Goal: Transaction & Acquisition: Purchase product/service

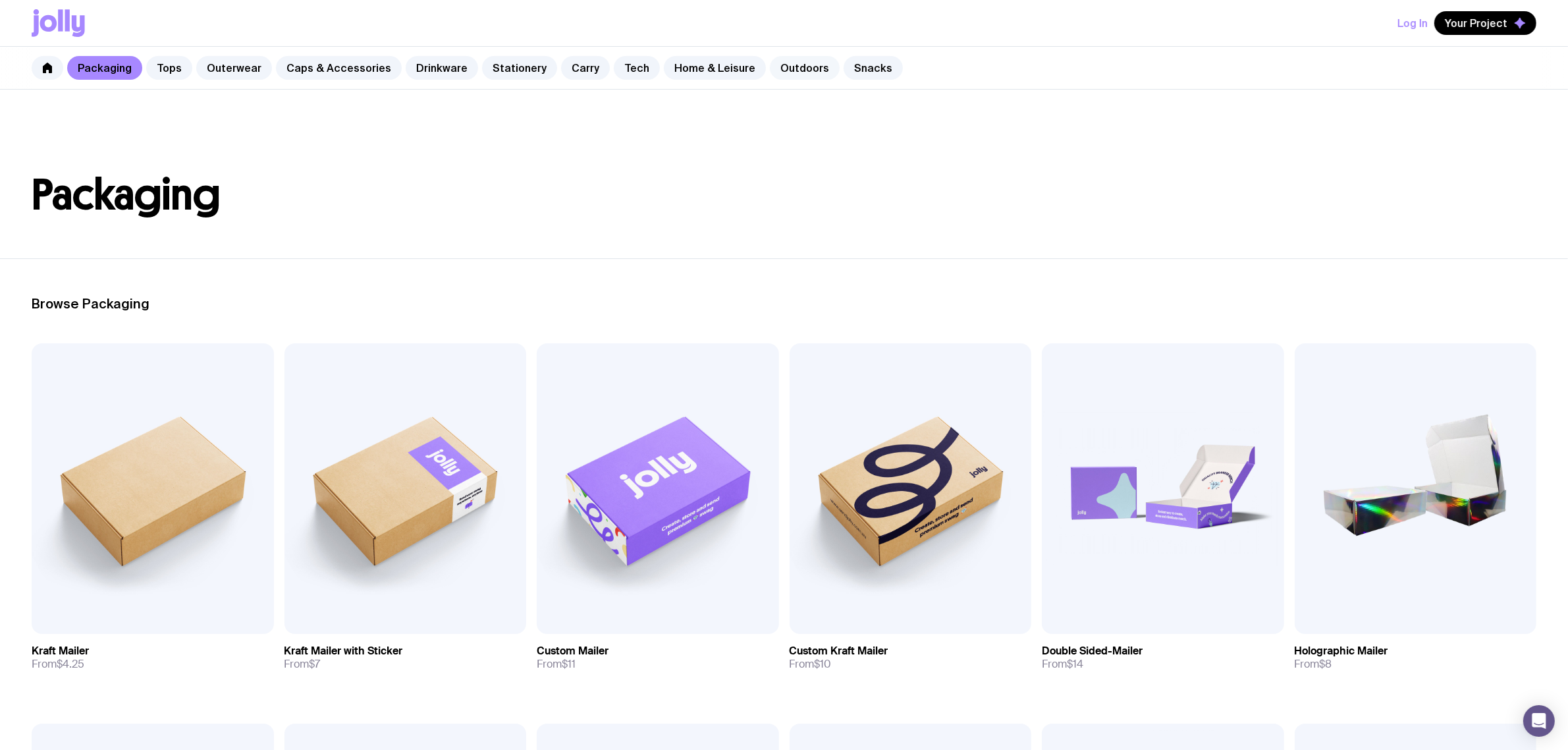
click at [770, 67] on link "Outdoors" at bounding box center [805, 68] width 70 height 24
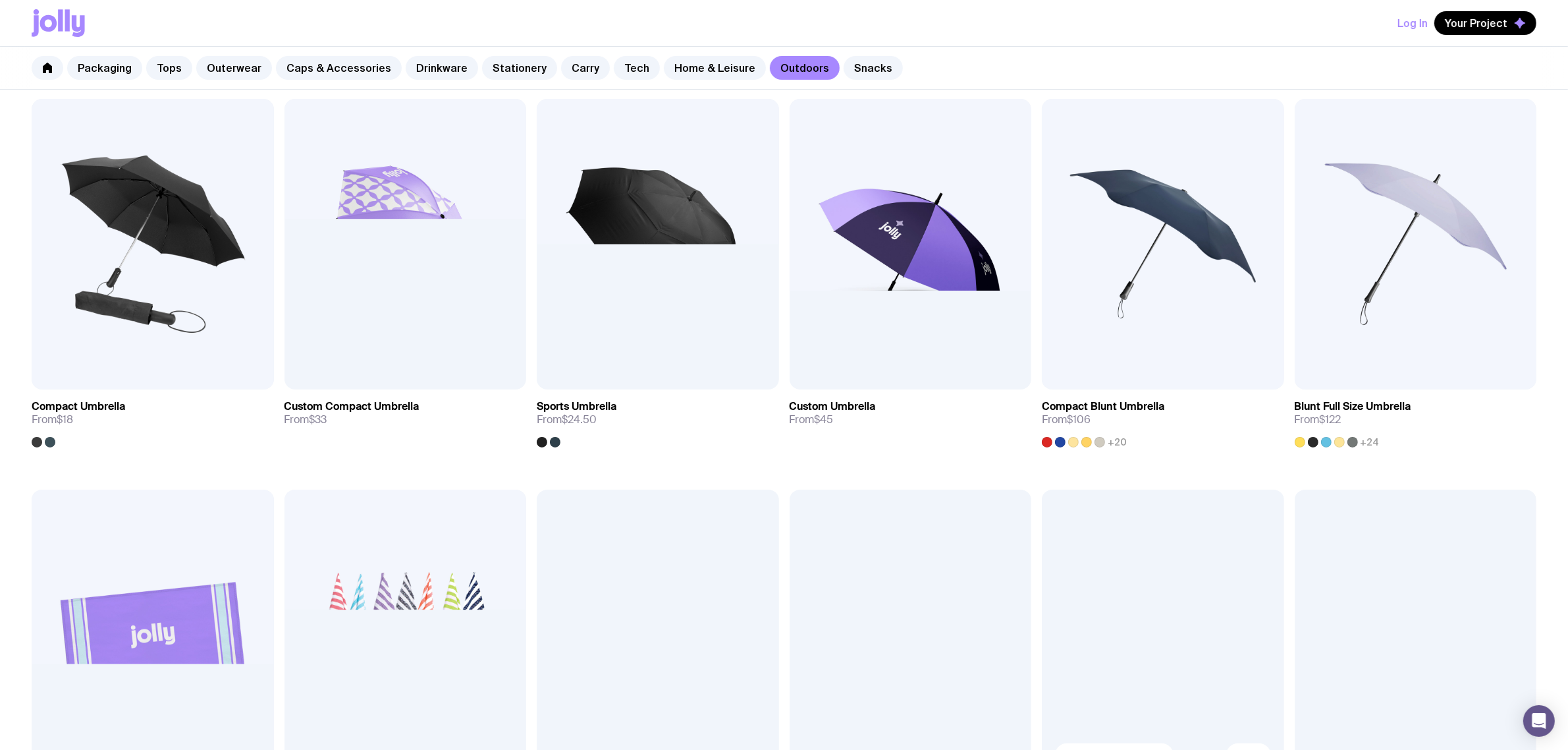
scroll to position [247, 0]
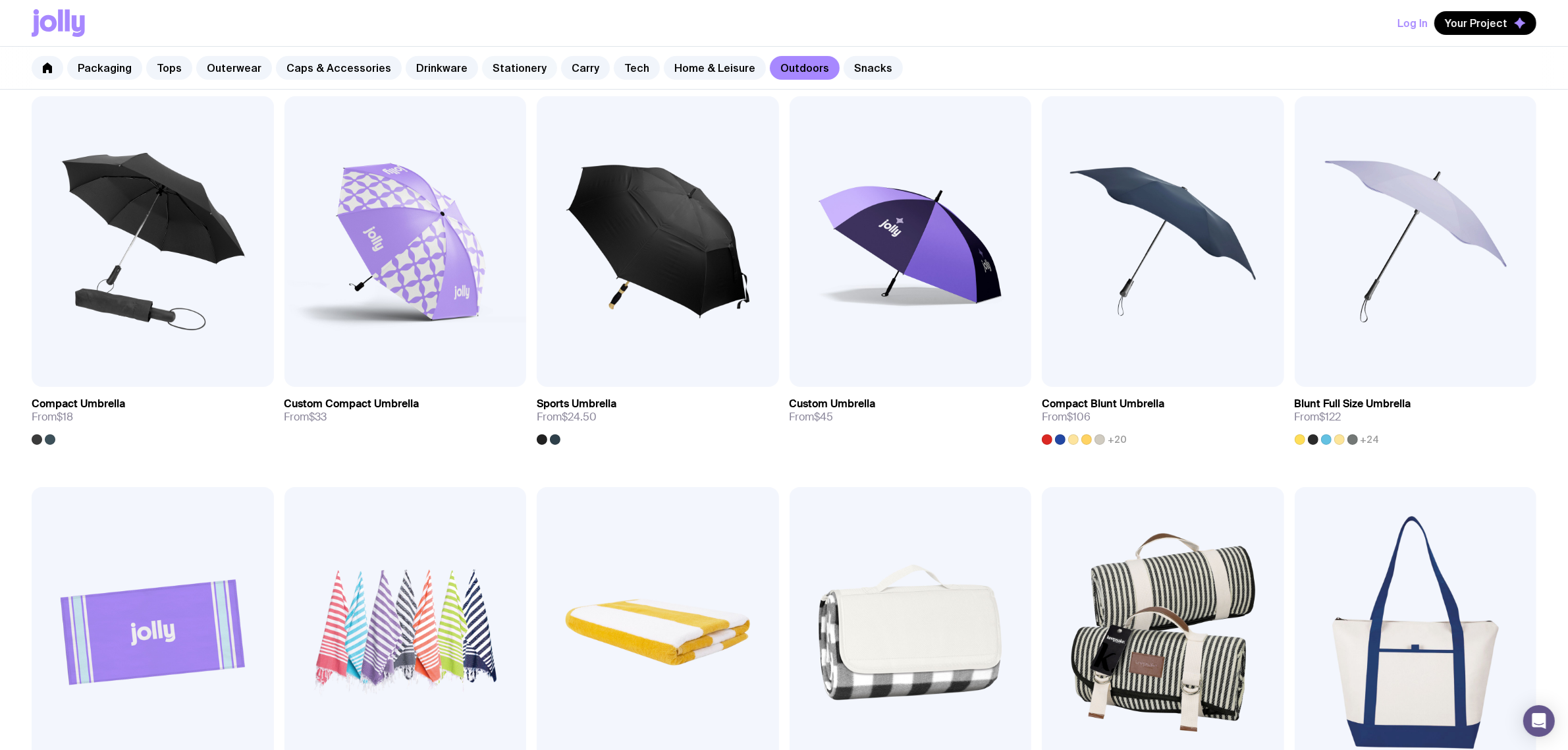
click at [499, 65] on link "Stationery" at bounding box center [519, 68] width 75 height 24
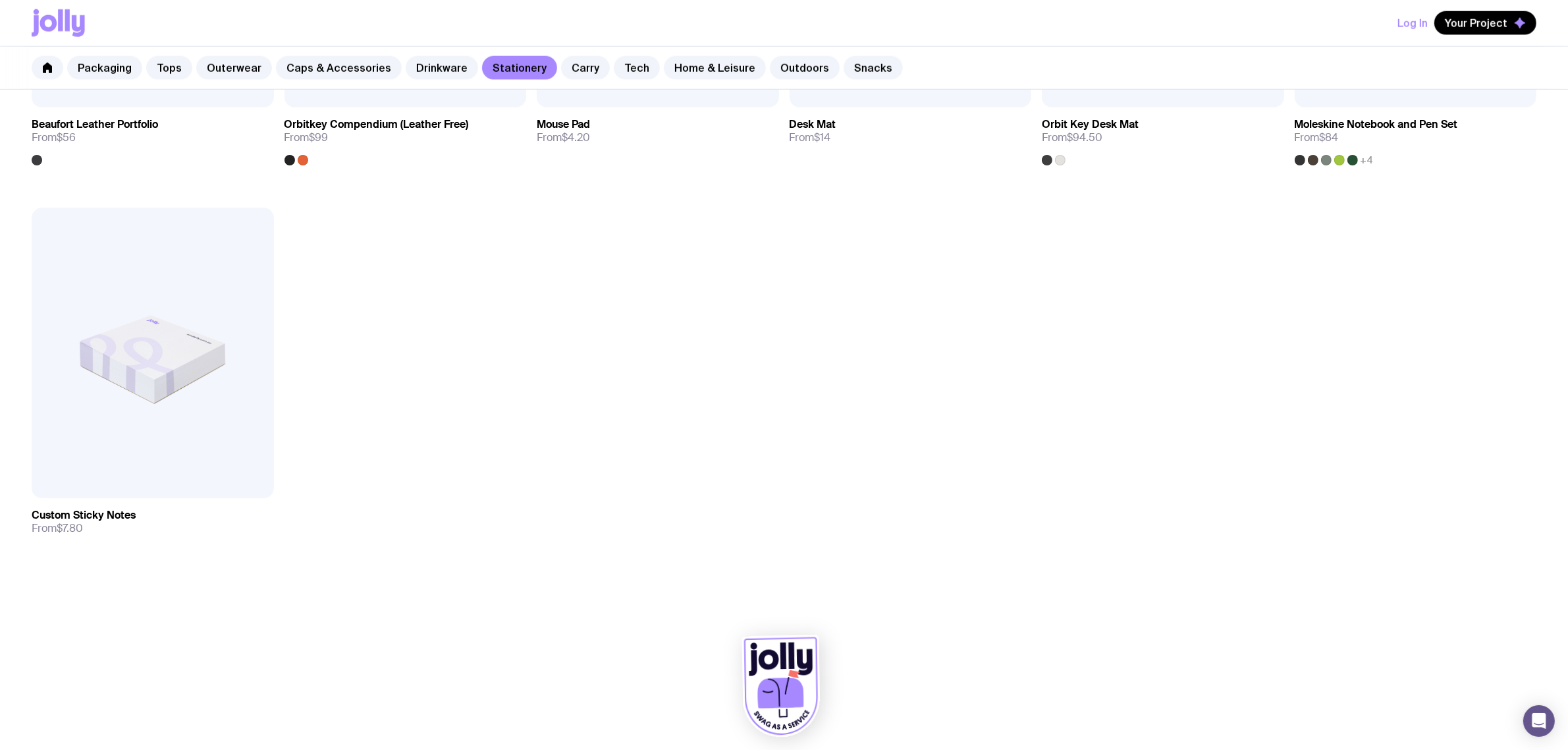
scroll to position [1718, 0]
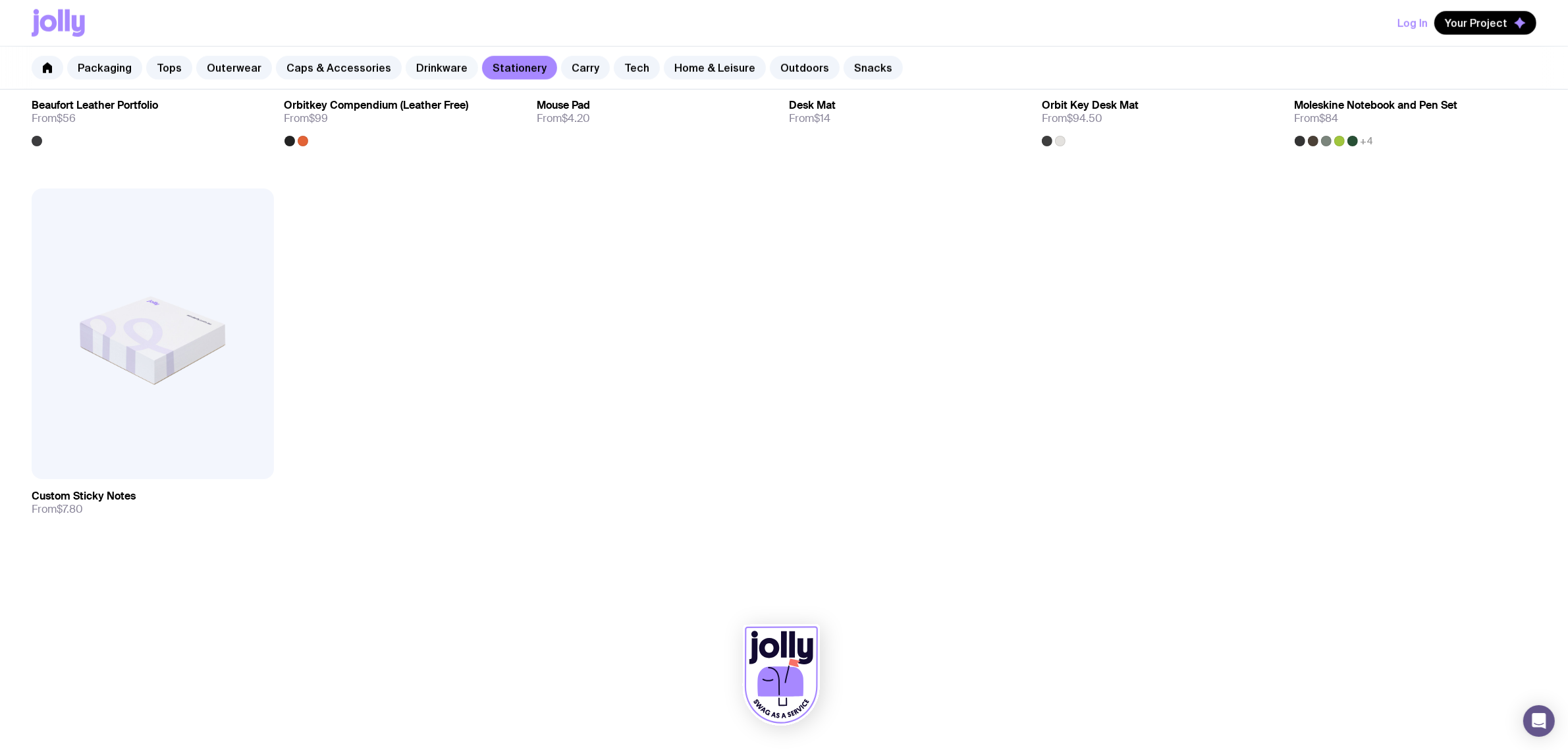
click at [416, 76] on link "Drinkware" at bounding box center [442, 68] width 73 height 24
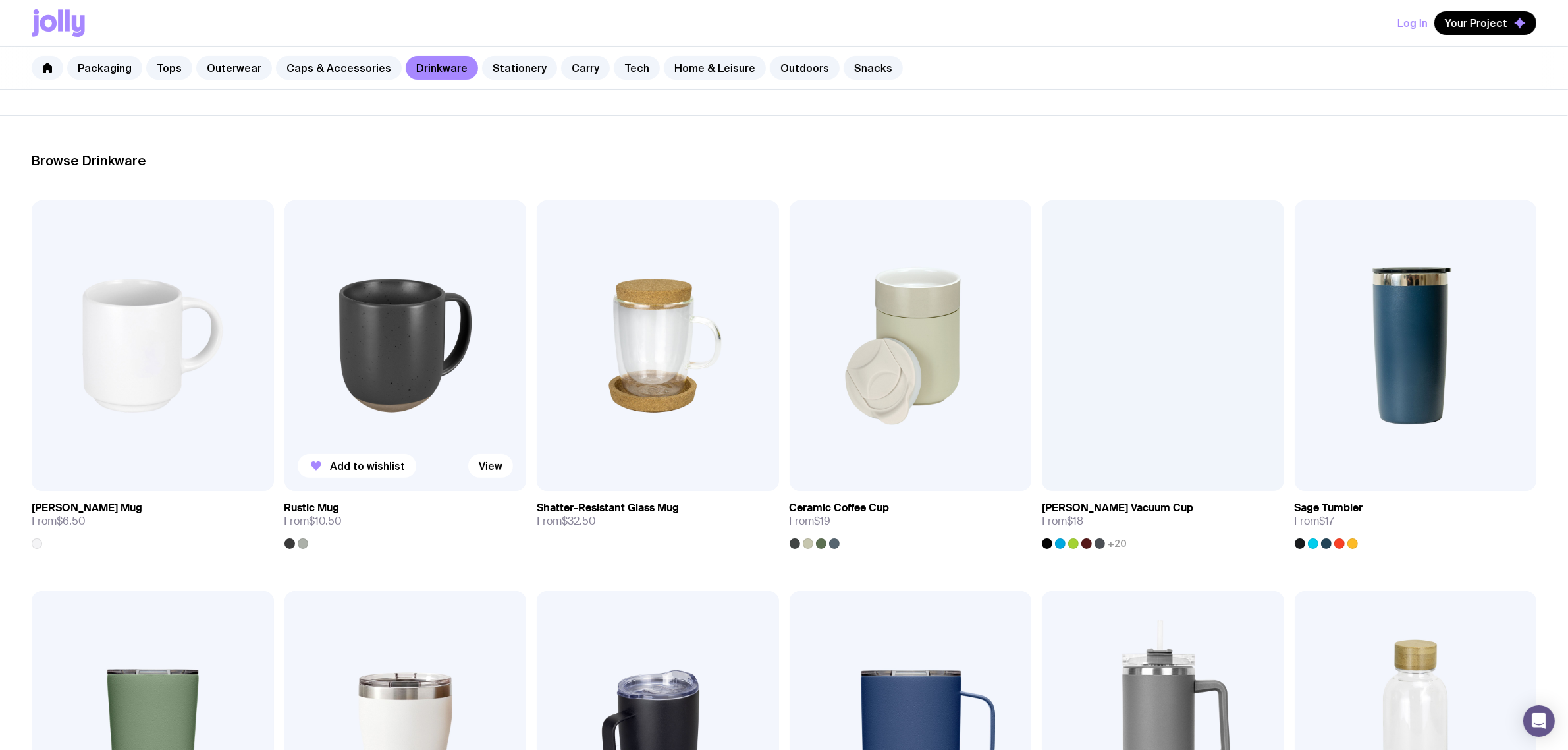
scroll to position [165, 0]
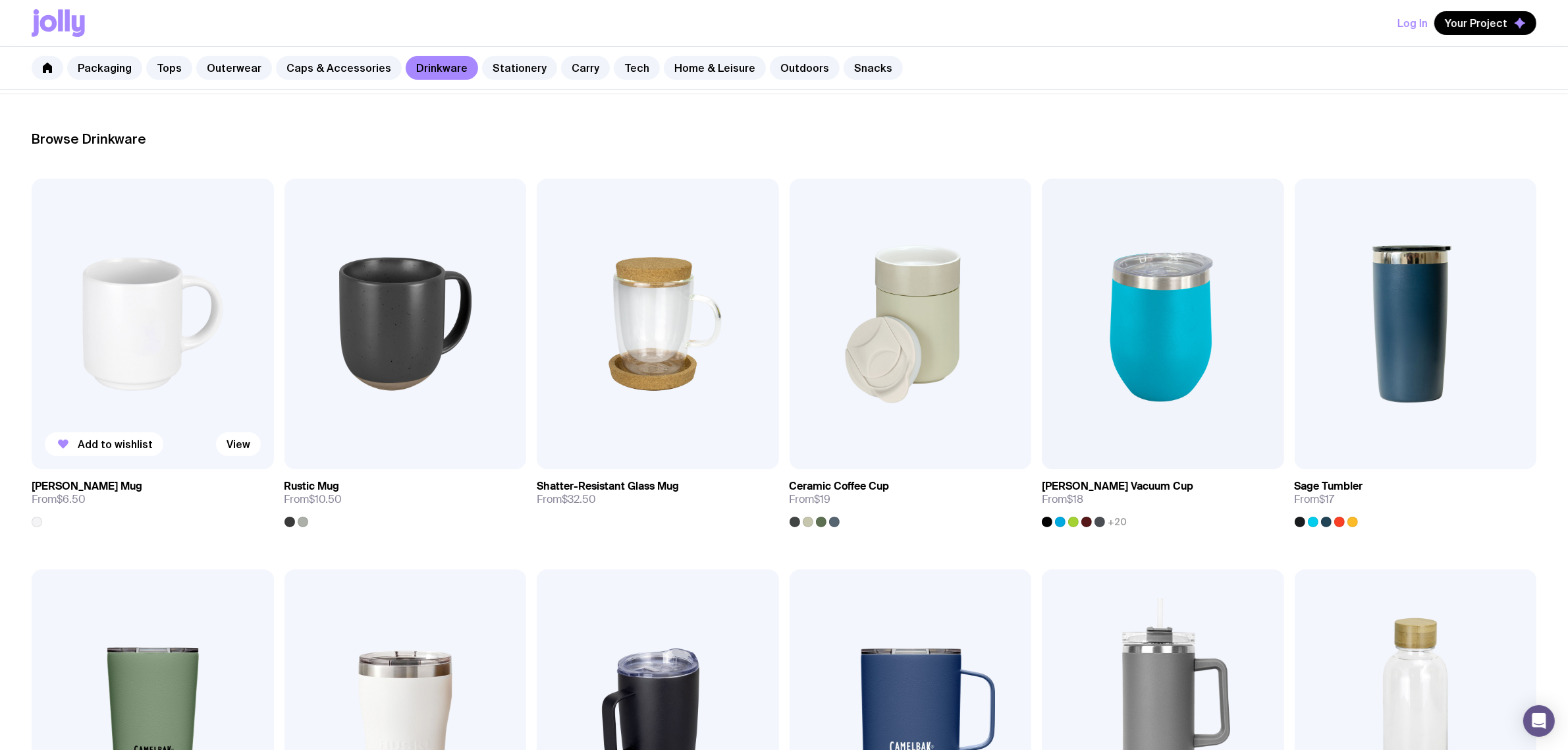
click at [135, 317] on img at bounding box center [153, 324] width 242 height 290
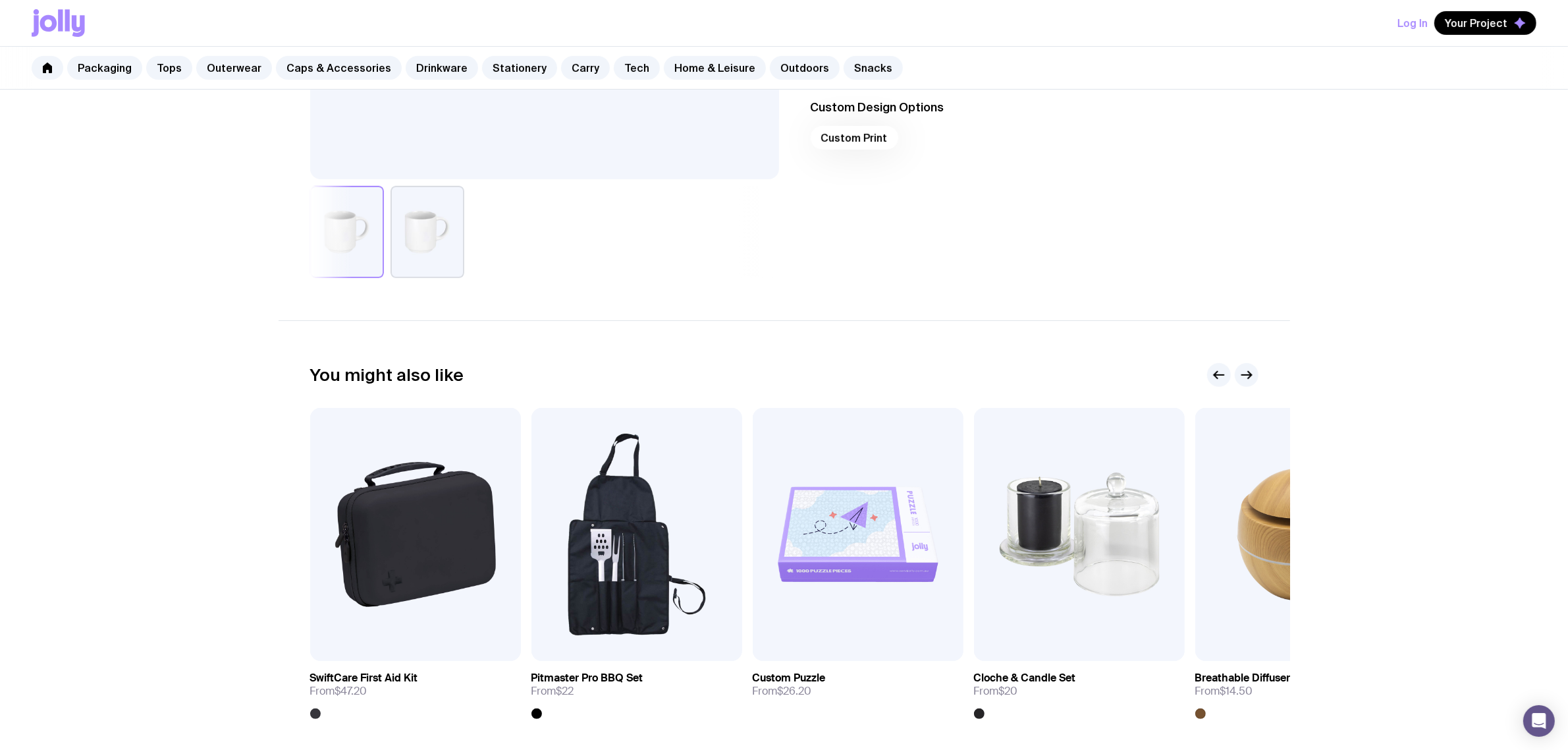
click at [428, 235] on button "button" at bounding box center [427, 232] width 74 height 92
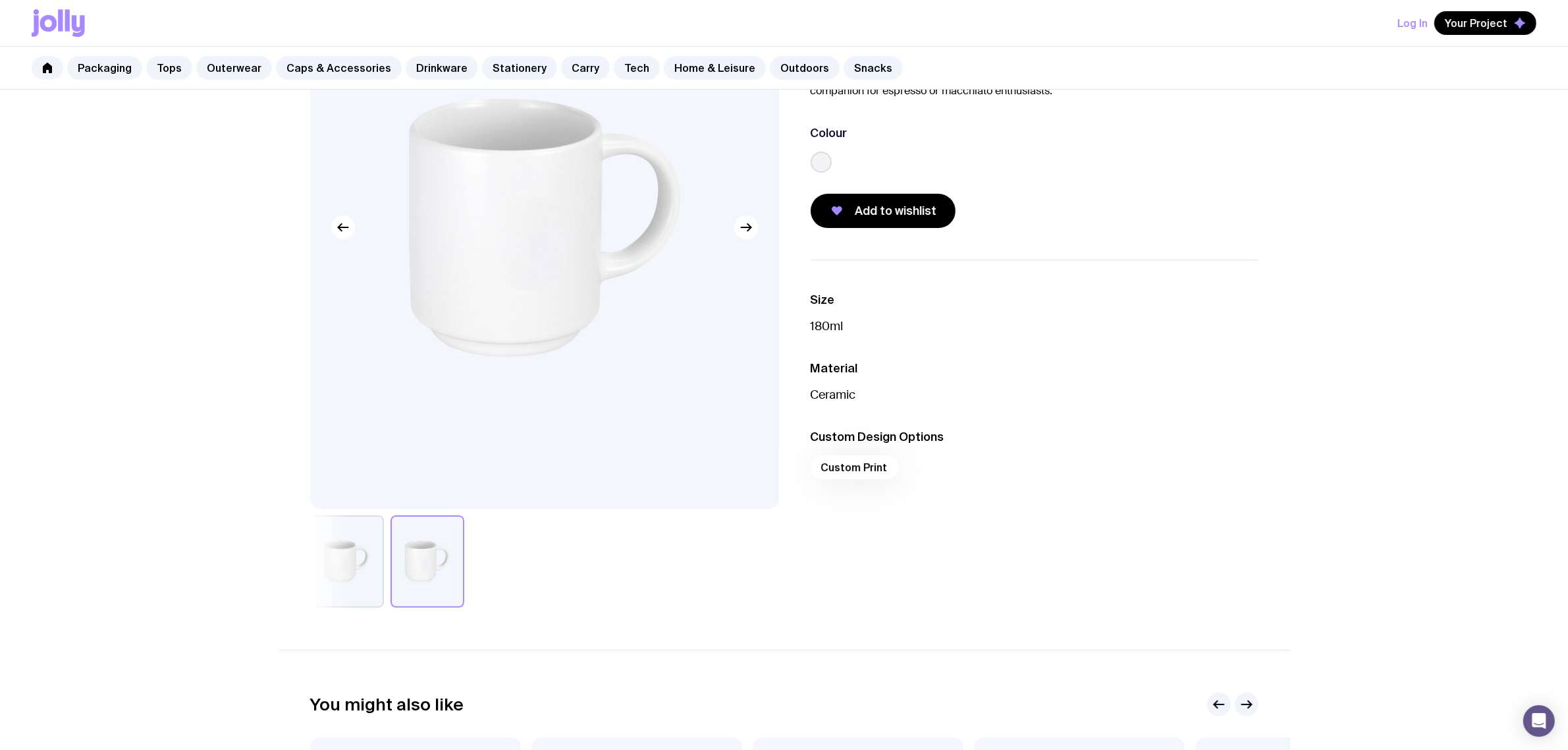
click at [390, 545] on div at bounding box center [427, 561] width 74 height 92
click at [369, 562] on button "button" at bounding box center [347, 561] width 74 height 92
click at [416, 558] on button "button" at bounding box center [427, 561] width 74 height 92
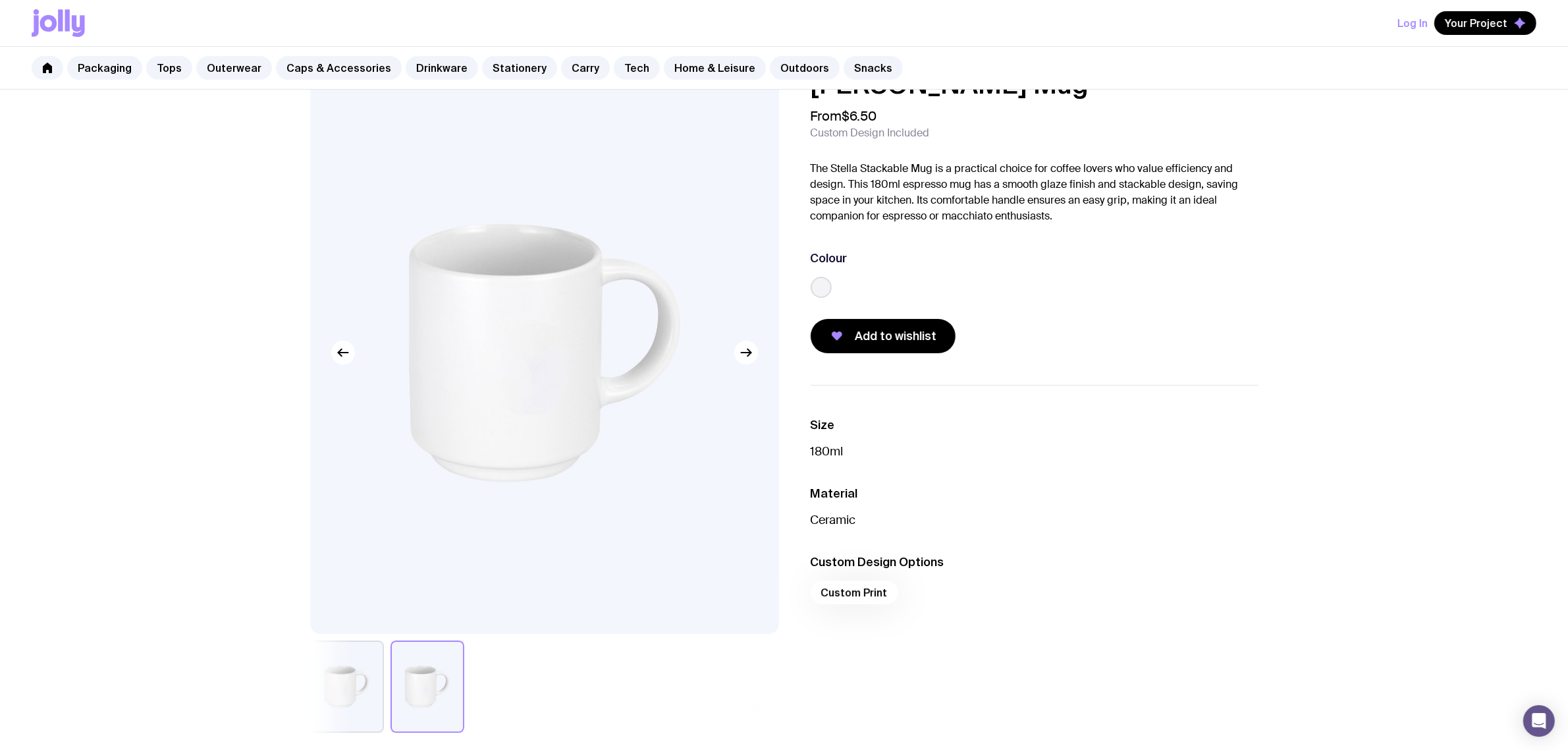
scroll to position [0, 0]
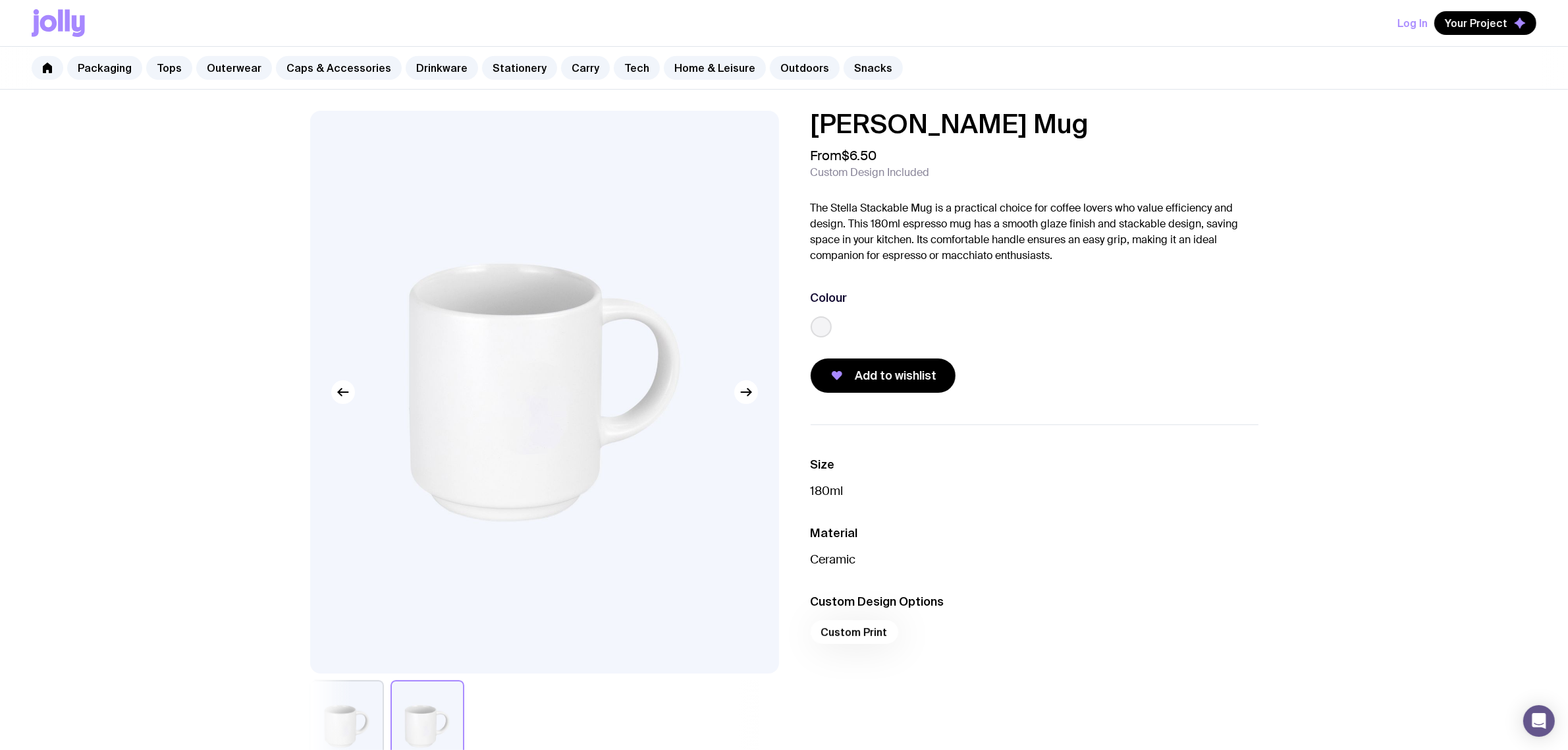
scroll to position [165, 0]
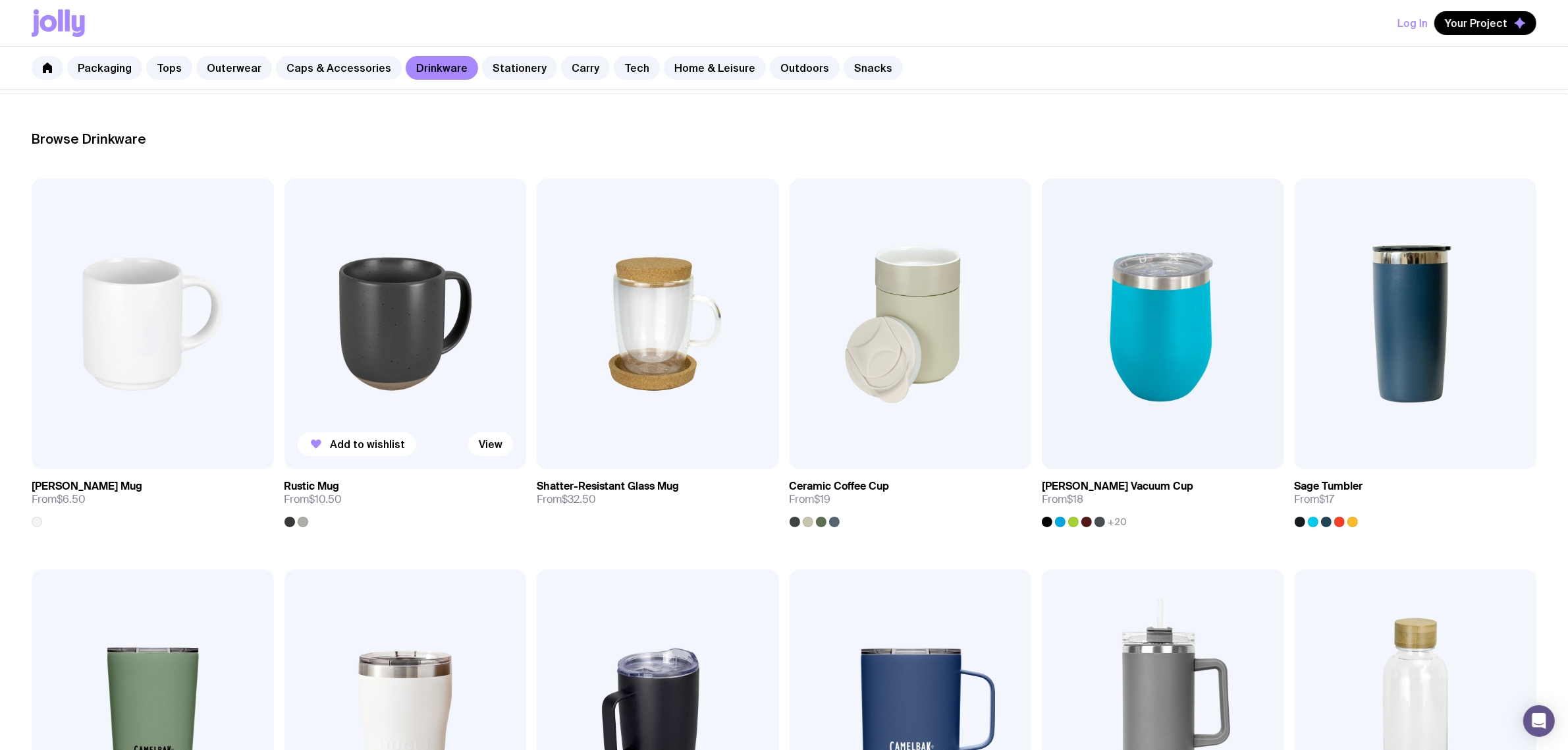
click at [374, 344] on img at bounding box center [406, 324] width 242 height 290
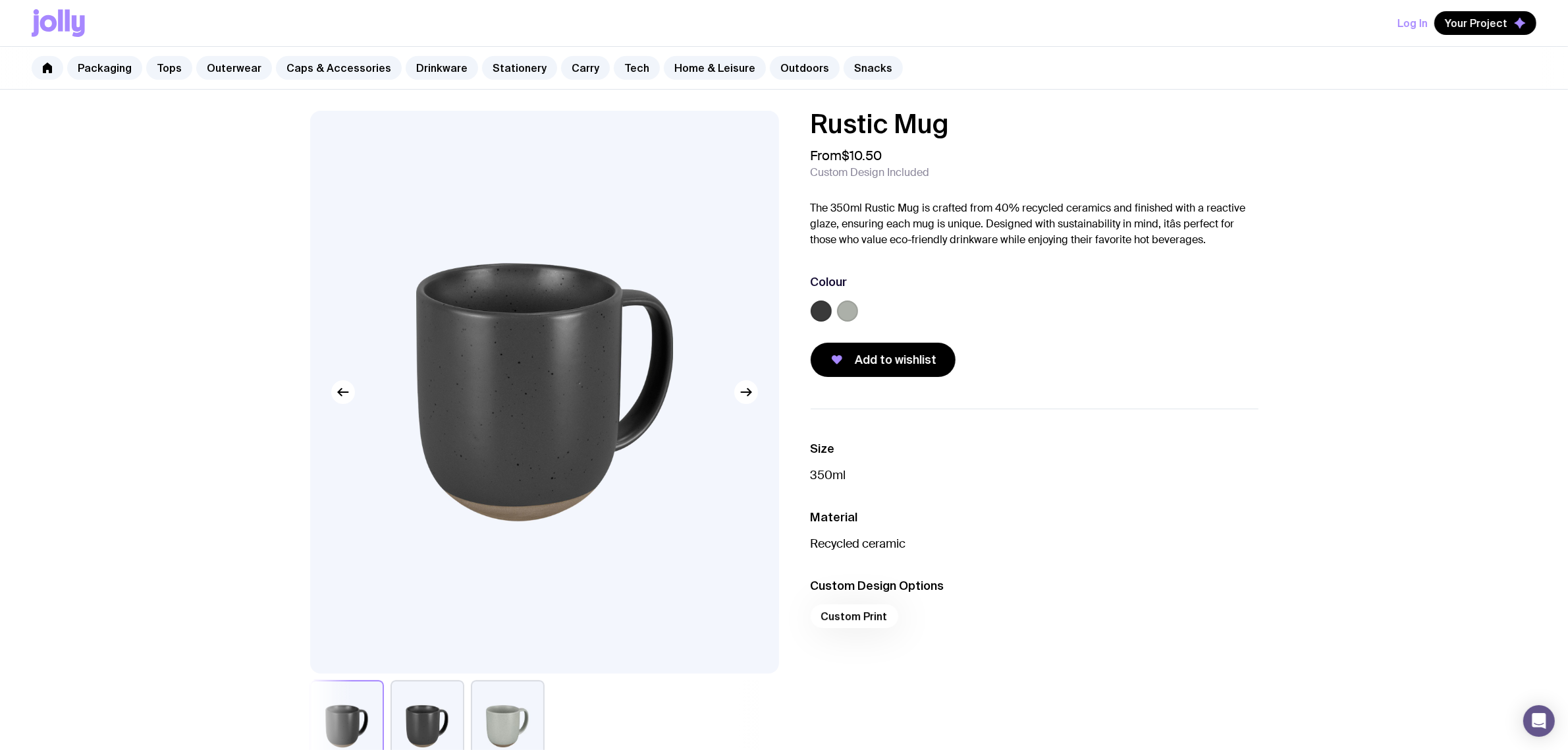
click at [847, 308] on label at bounding box center [847, 311] width 21 height 21
click at [0, 0] on input "radio" at bounding box center [0, 0] width 0 height 0
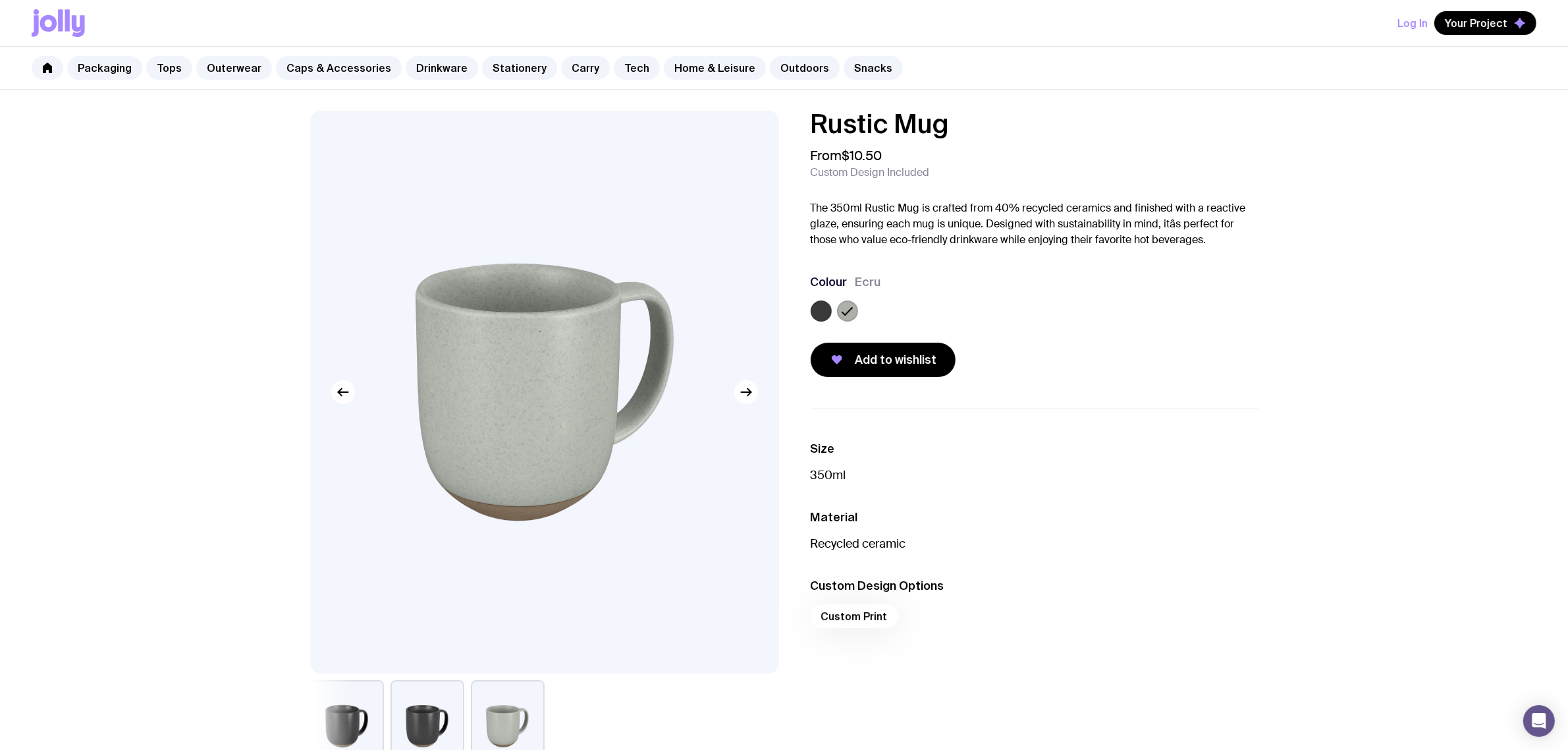
click at [824, 311] on label at bounding box center [821, 311] width 21 height 21
click at [0, 0] on input "radio" at bounding box center [0, 0] width 0 height 0
